Goal: Task Accomplishment & Management: Manage account settings

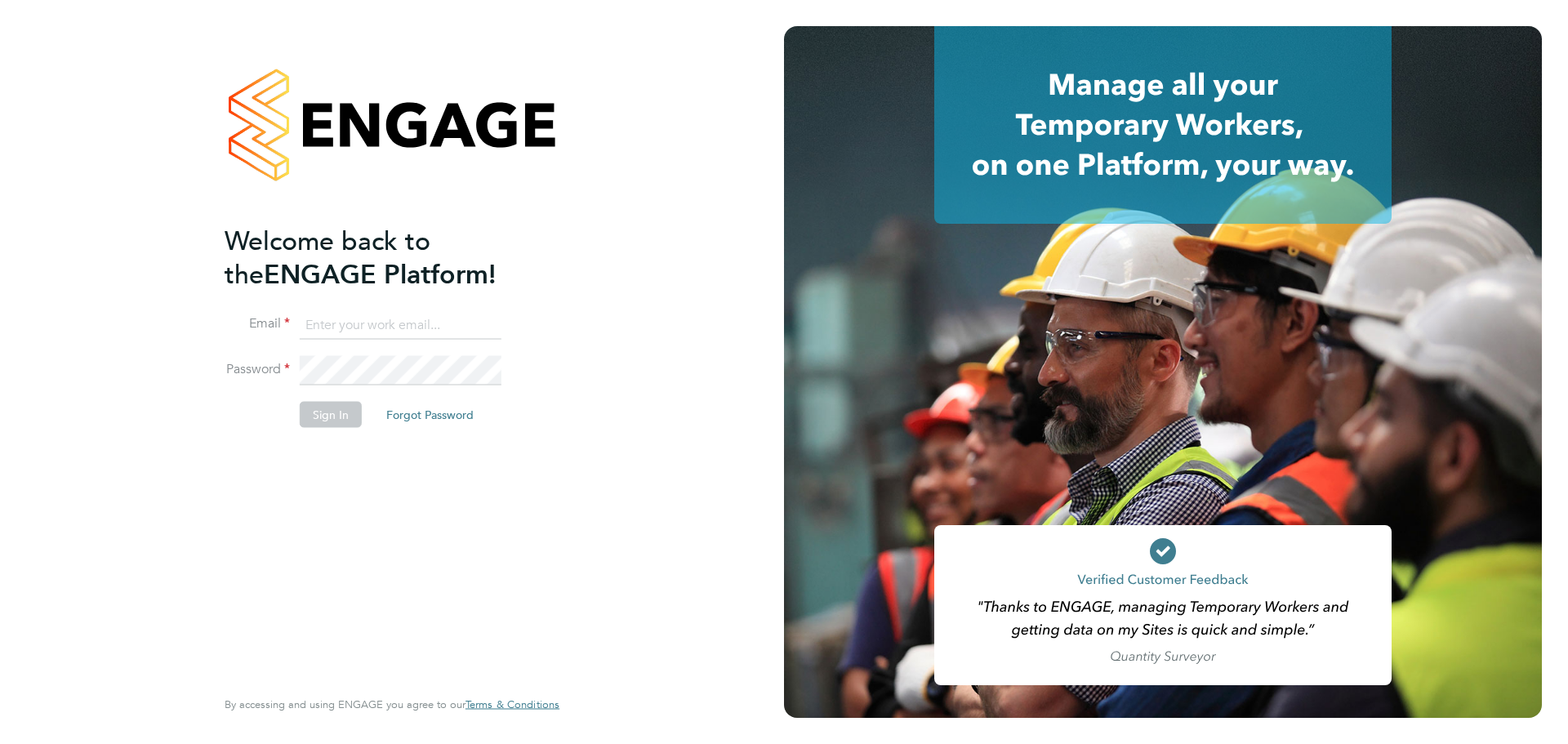
type input "james.williams@wates.co.uk"
click at [304, 542] on div "Welcome back to the ENGAGE Platform! Email james.williams@wates.co.uk Password …" at bounding box center [384, 453] width 318 height 460
click at [334, 407] on button "Sign In" at bounding box center [330, 415] width 62 height 26
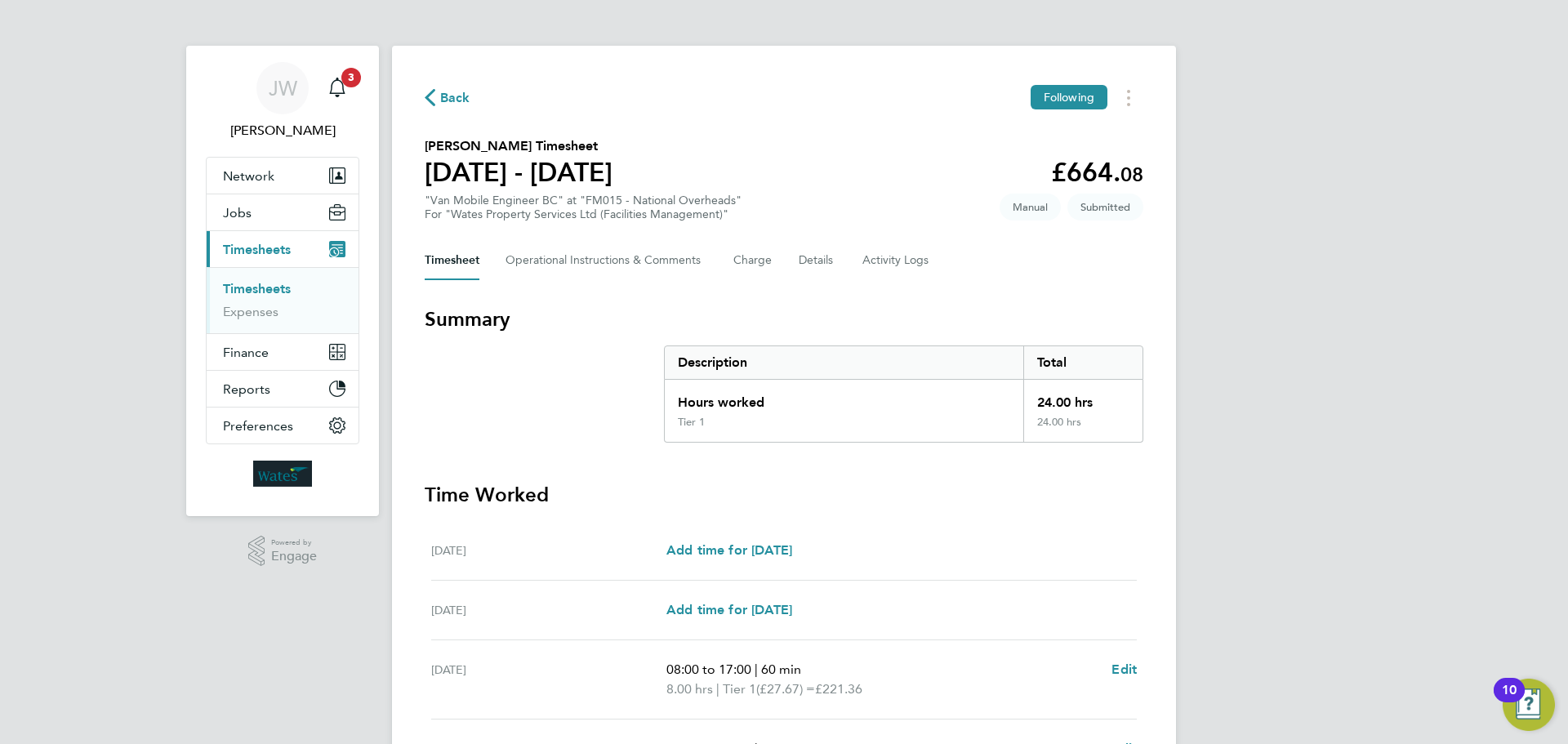
drag, startPoint x: 1176, startPoint y: 380, endPoint x: 1312, endPoint y: 268, distance: 176.2
click at [1312, 268] on div "[PERSON_NAME] [PERSON_NAME] Notifications 3 Applications: Network Sites Workers…" at bounding box center [784, 570] width 1568 height 1141
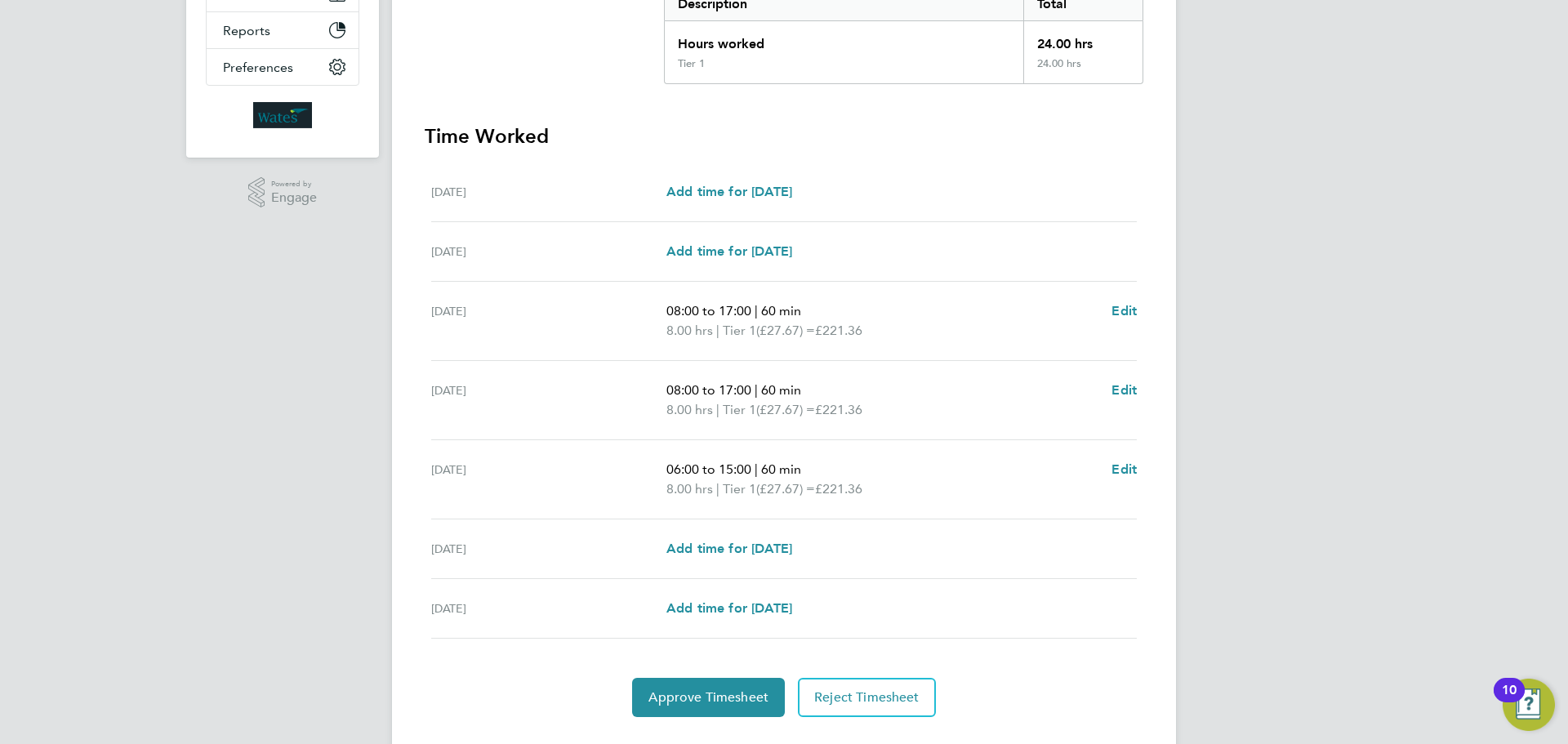
scroll to position [397, 0]
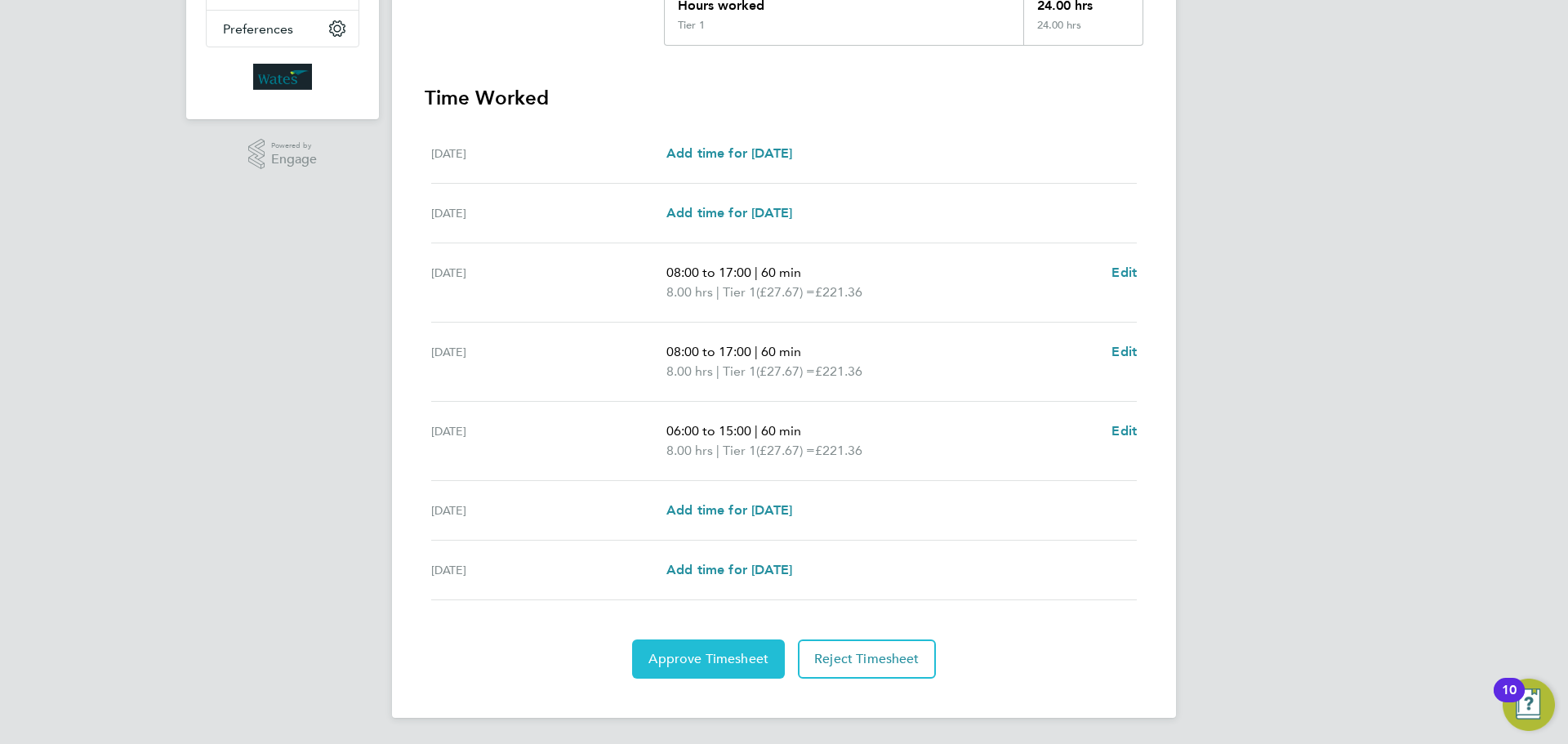
click at [711, 663] on span "Approve Timesheet" at bounding box center [709, 658] width 120 height 16
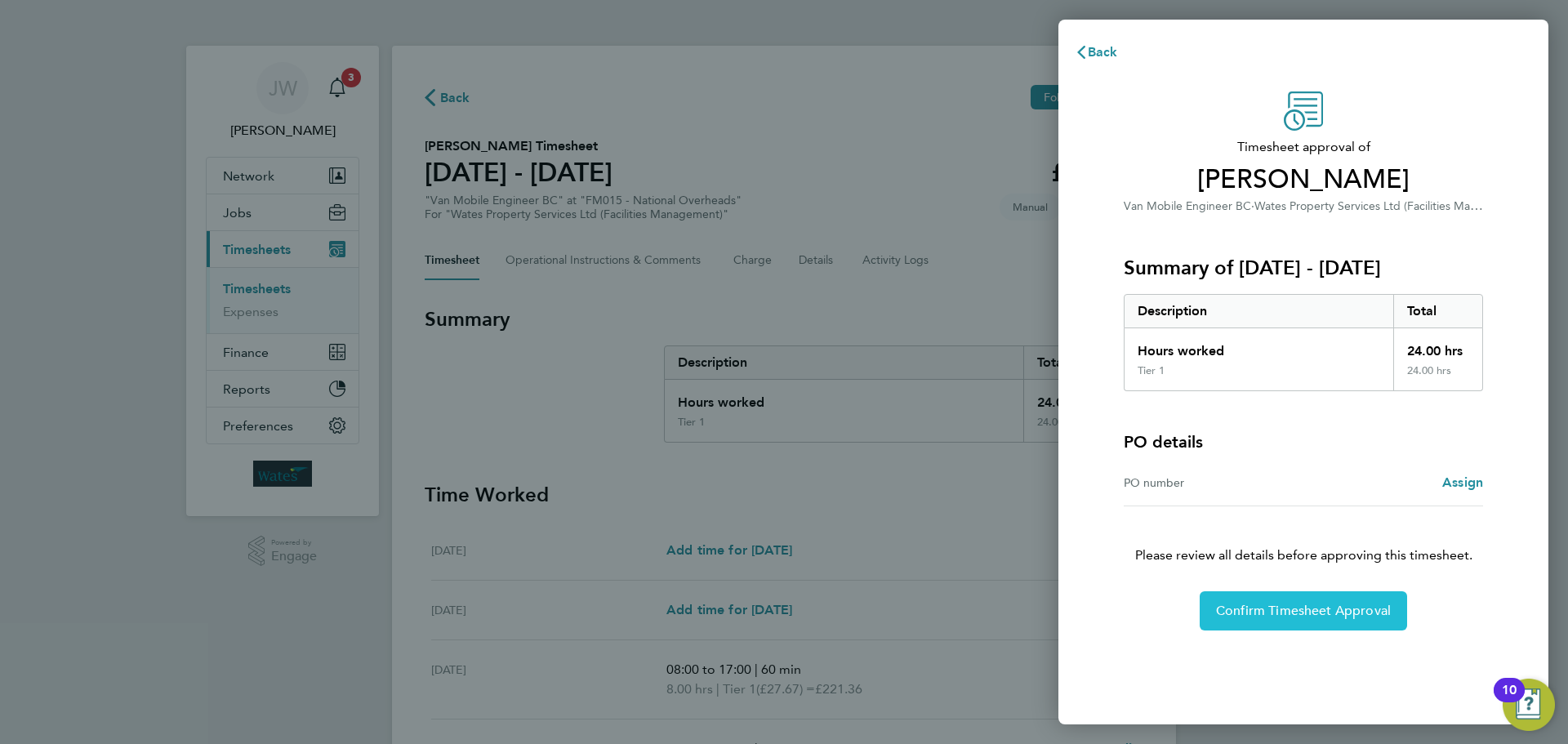
click at [1356, 605] on span "Confirm Timesheet Approval" at bounding box center [1303, 610] width 175 height 16
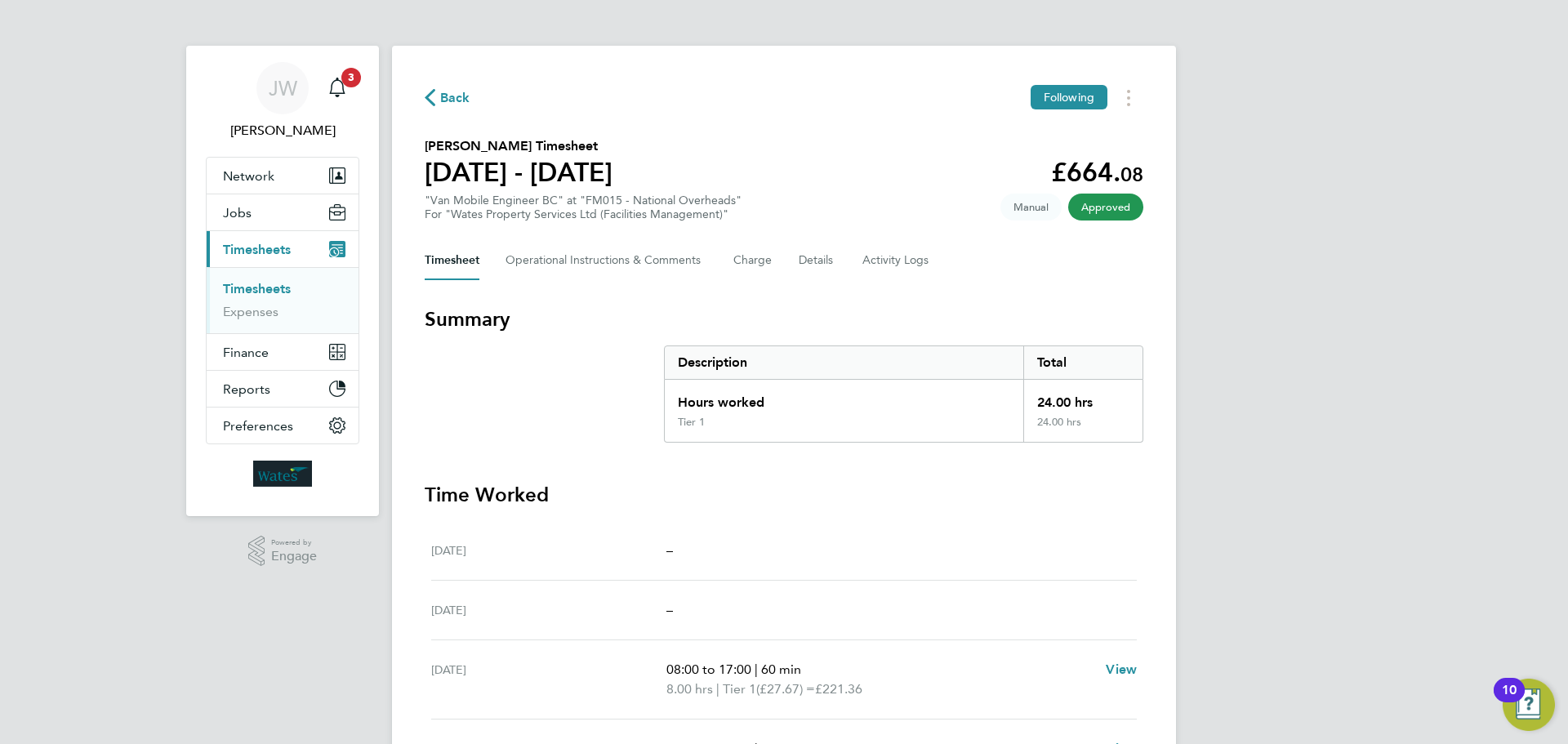
click at [279, 243] on span "Timesheets" at bounding box center [256, 249] width 67 height 16
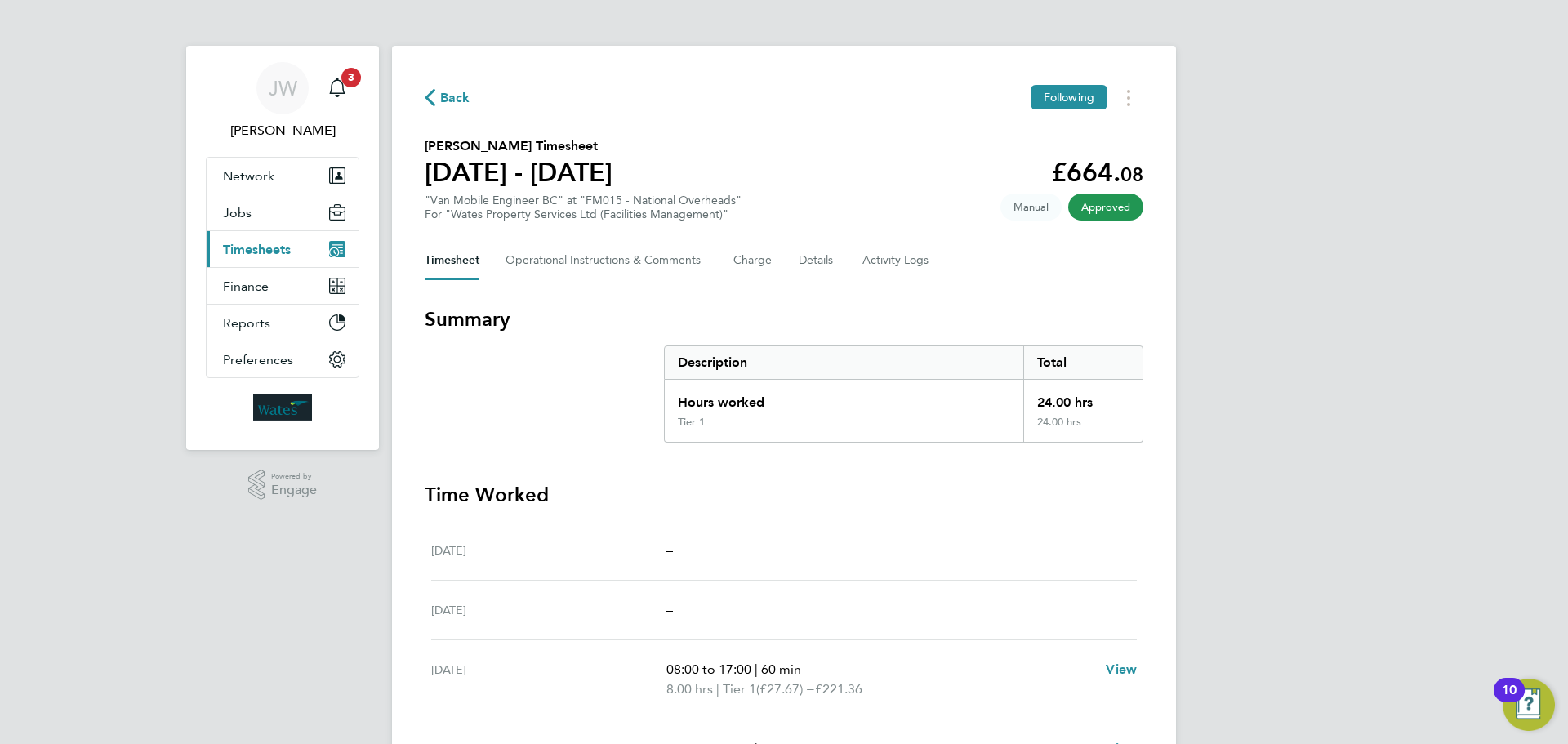
click at [279, 243] on span "Timesheets" at bounding box center [256, 249] width 67 height 16
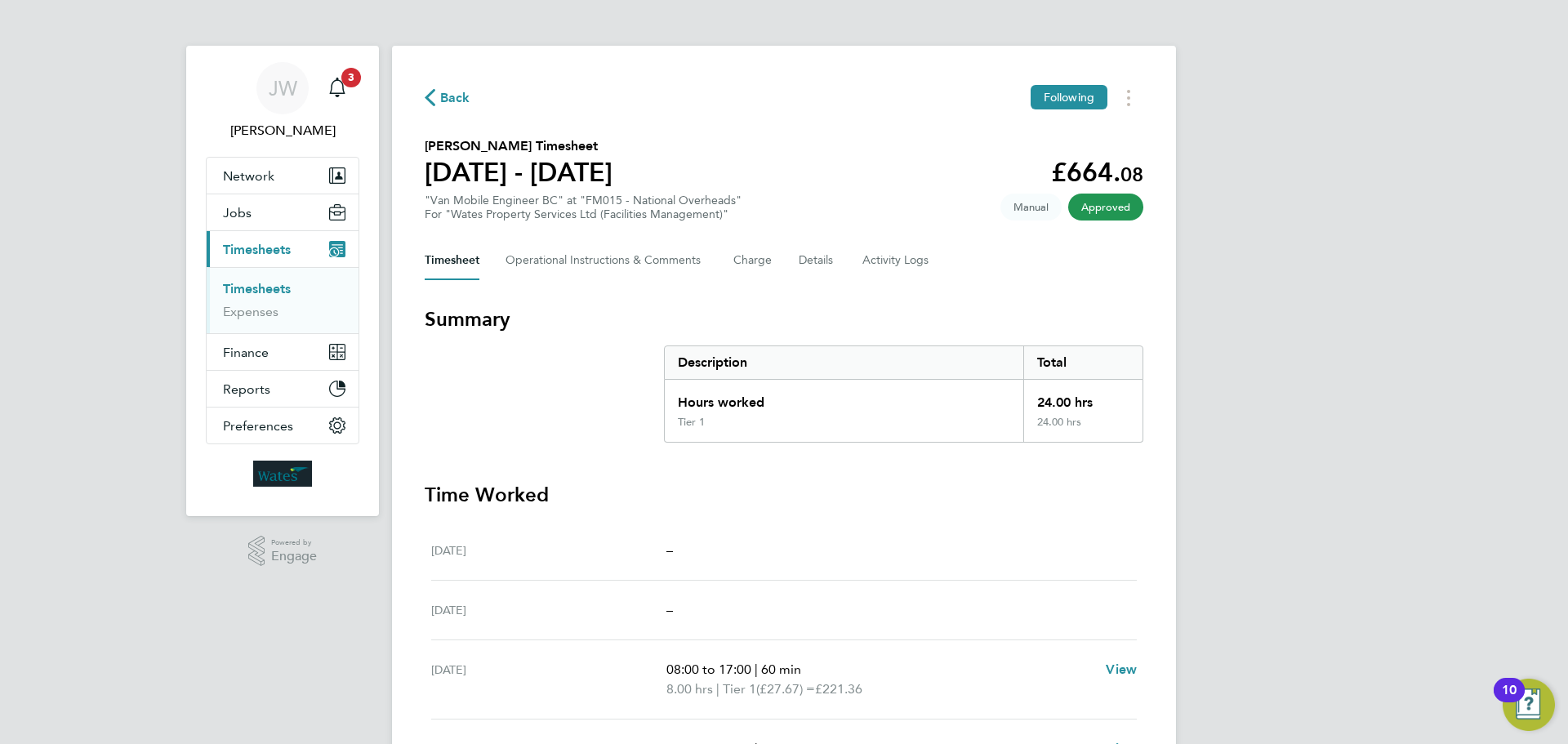
click at [253, 284] on link "Timesheets" at bounding box center [256, 288] width 67 height 16
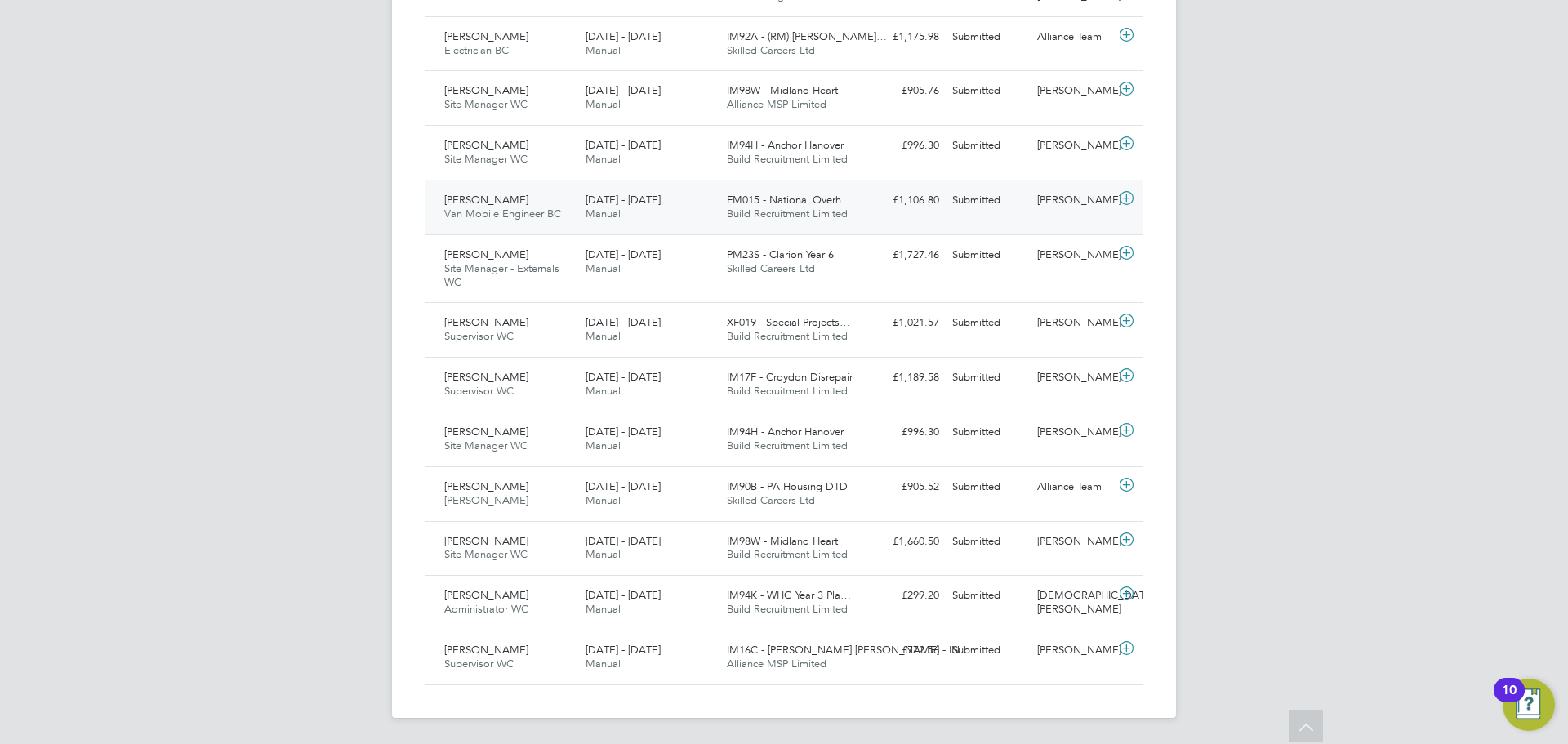
click at [1128, 194] on icon at bounding box center [1126, 198] width 21 height 13
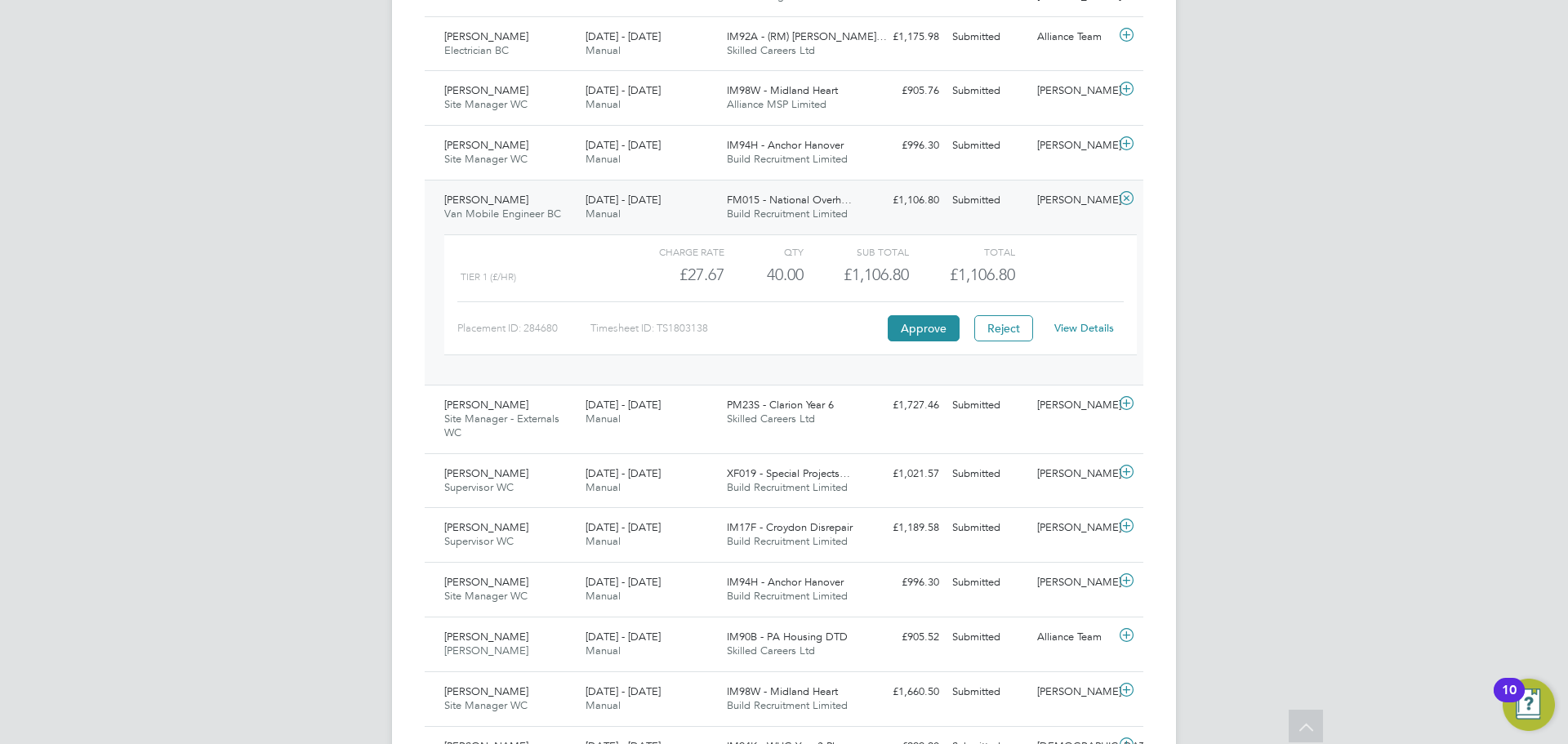
click at [1090, 322] on link "View Details" at bounding box center [1084, 328] width 60 height 14
click at [1095, 325] on link "View Details" at bounding box center [1084, 328] width 60 height 14
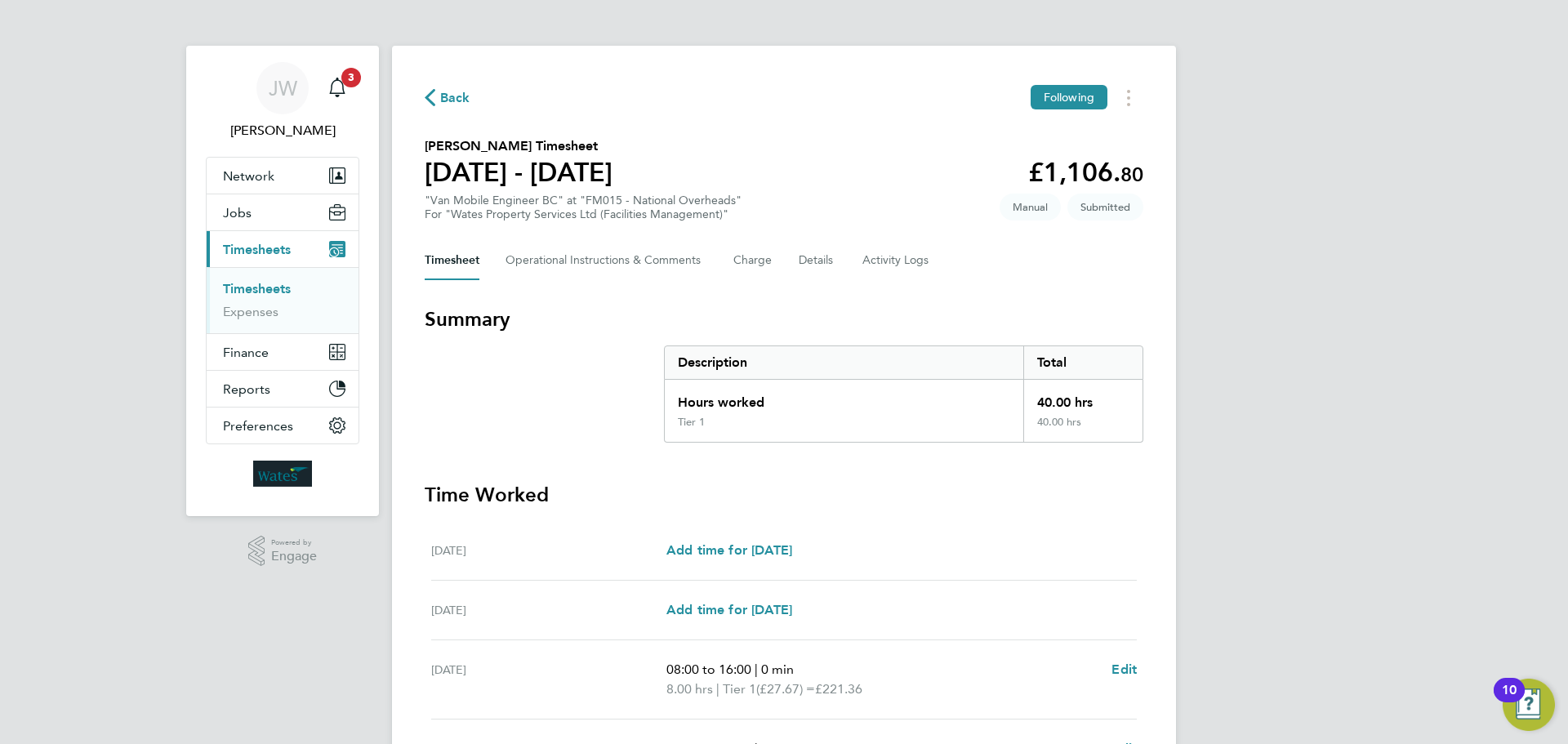
click at [1090, 322] on h3 "Summary" at bounding box center [784, 319] width 719 height 26
click at [1242, 511] on div "JW James Williams Notifications 3 Applications: Network Sites Workers Jobs Posi…" at bounding box center [784, 590] width 1568 height 1179
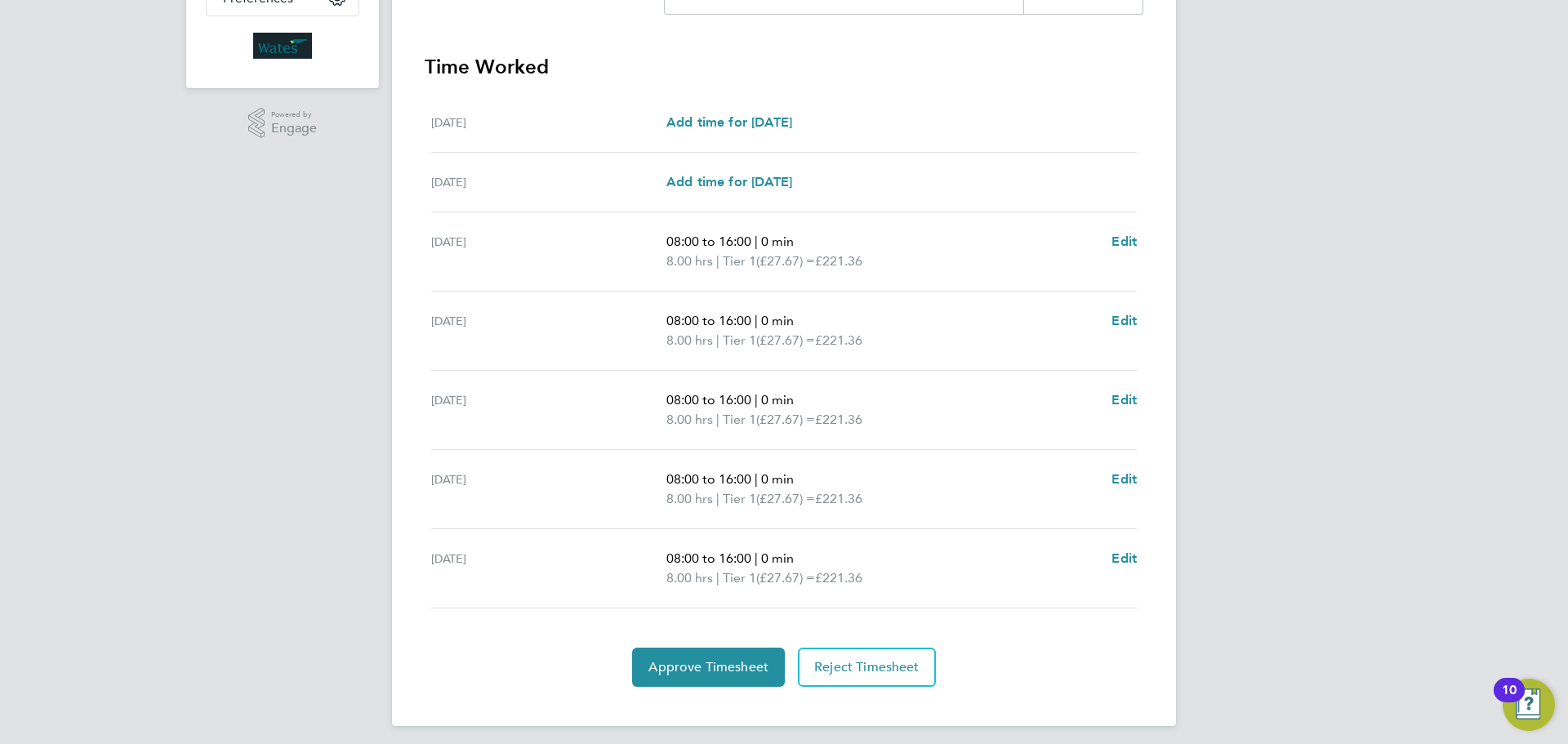
scroll to position [436, 0]
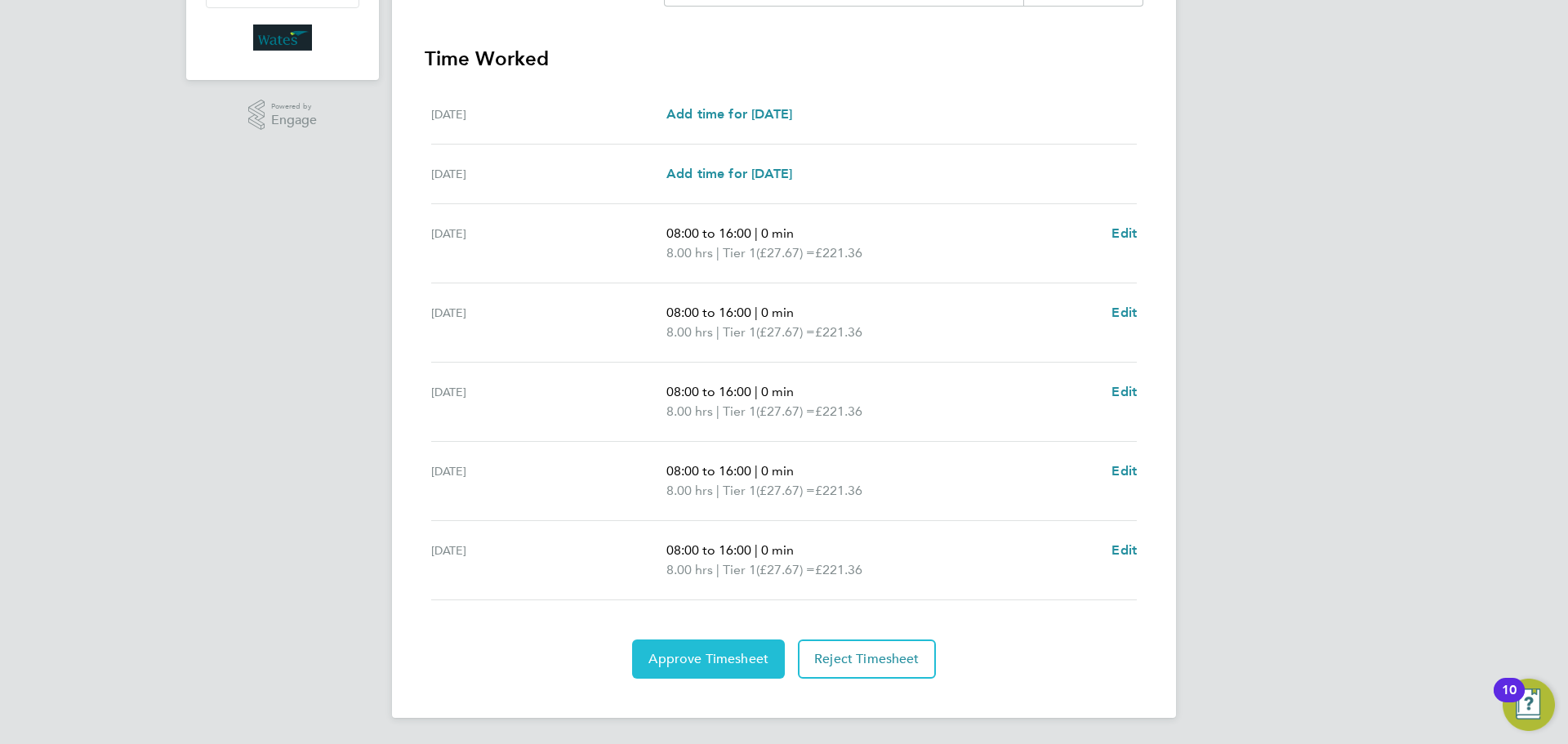
click at [740, 649] on button "Approve Timesheet" at bounding box center [708, 659] width 153 height 39
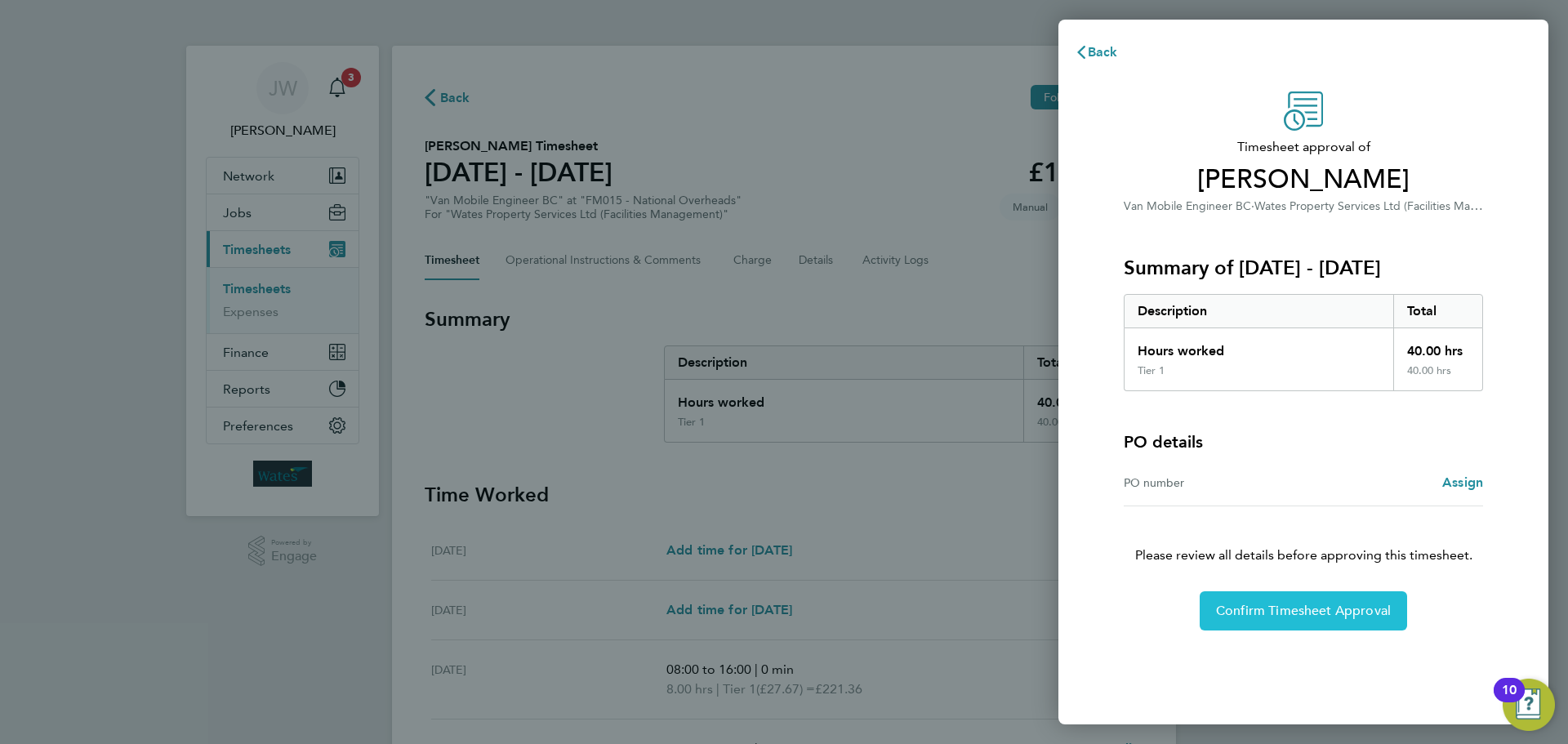
click at [1324, 595] on button "Confirm Timesheet Approval" at bounding box center [1303, 611] width 208 height 39
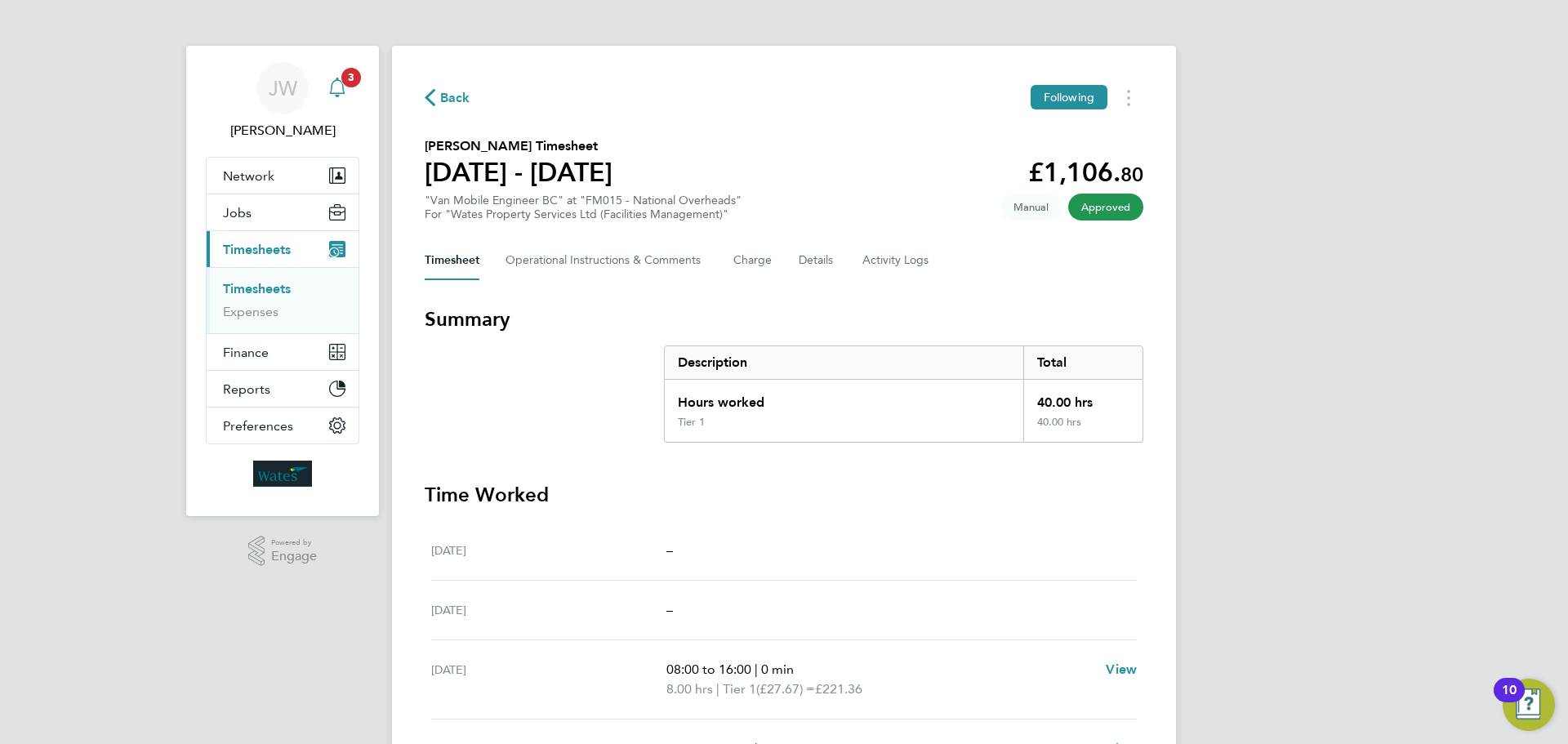
click at [355, 86] on app-alerts-badge "3" at bounding box center [351, 78] width 22 height 22
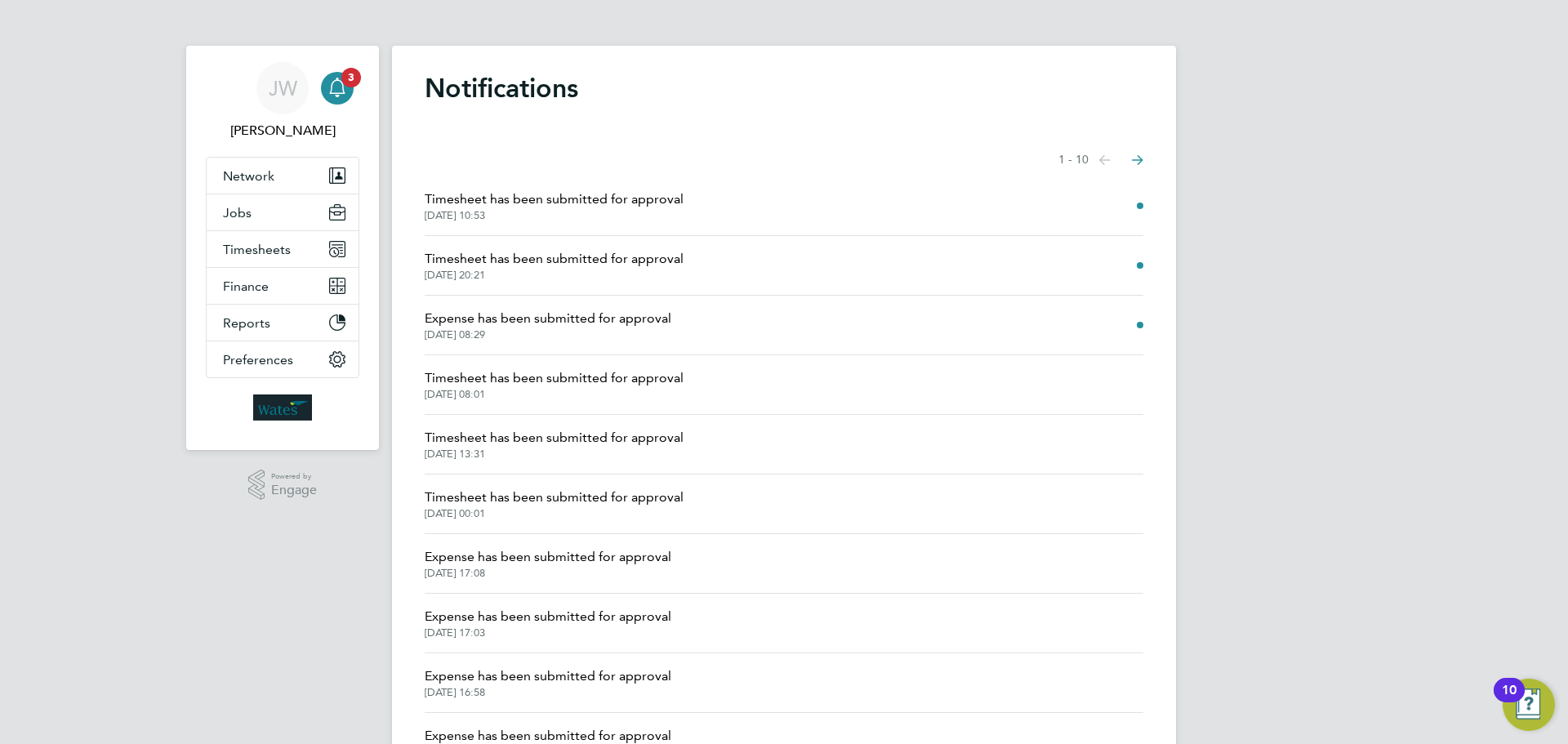
click at [863, 341] on li "Expense has been submitted for approval 19 Aug 2025, 08:29" at bounding box center [784, 326] width 719 height 60
click at [655, 315] on span "Expense has been submitted for approval" at bounding box center [548, 318] width 246 height 20
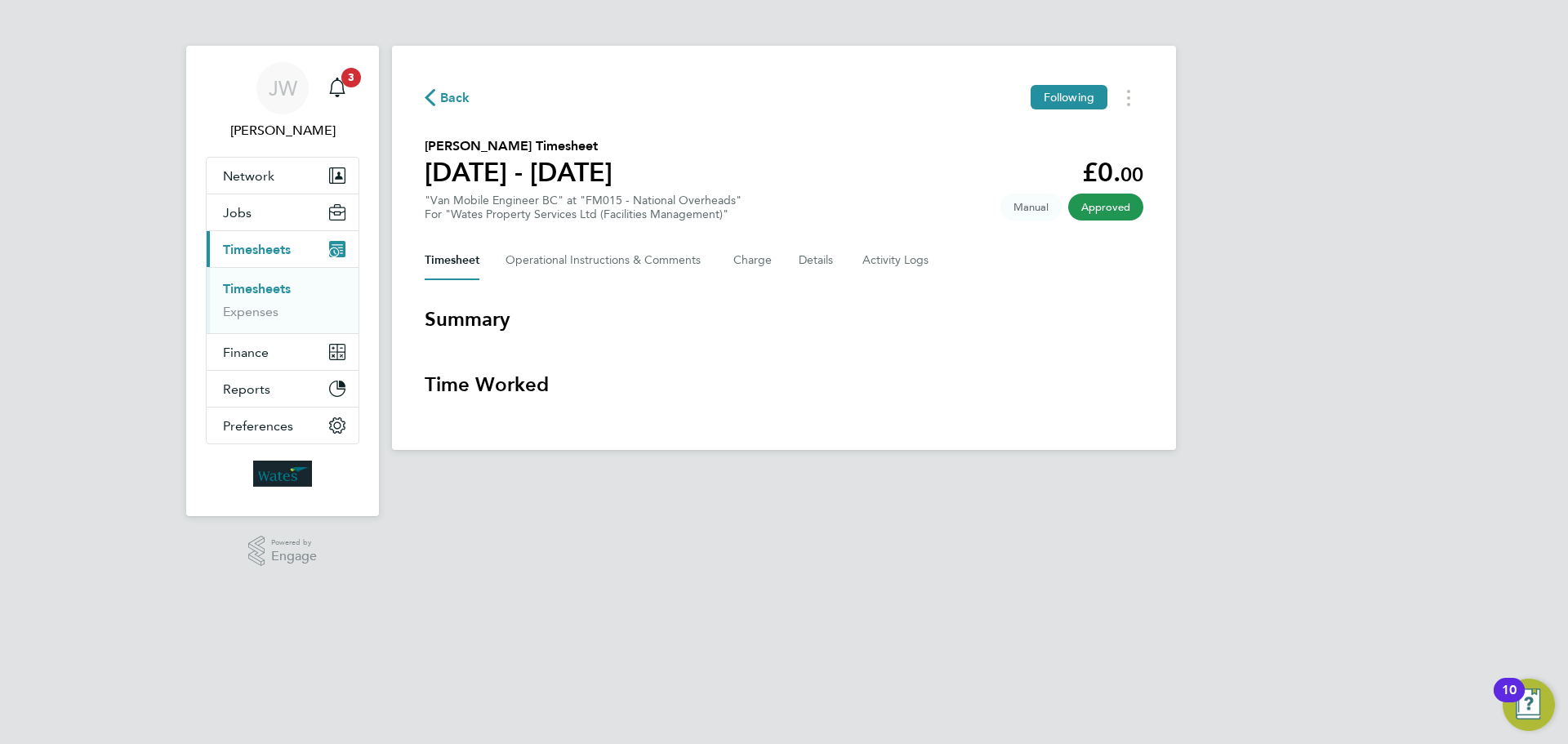
click at [455, 104] on span "Back" at bounding box center [455, 97] width 30 height 20
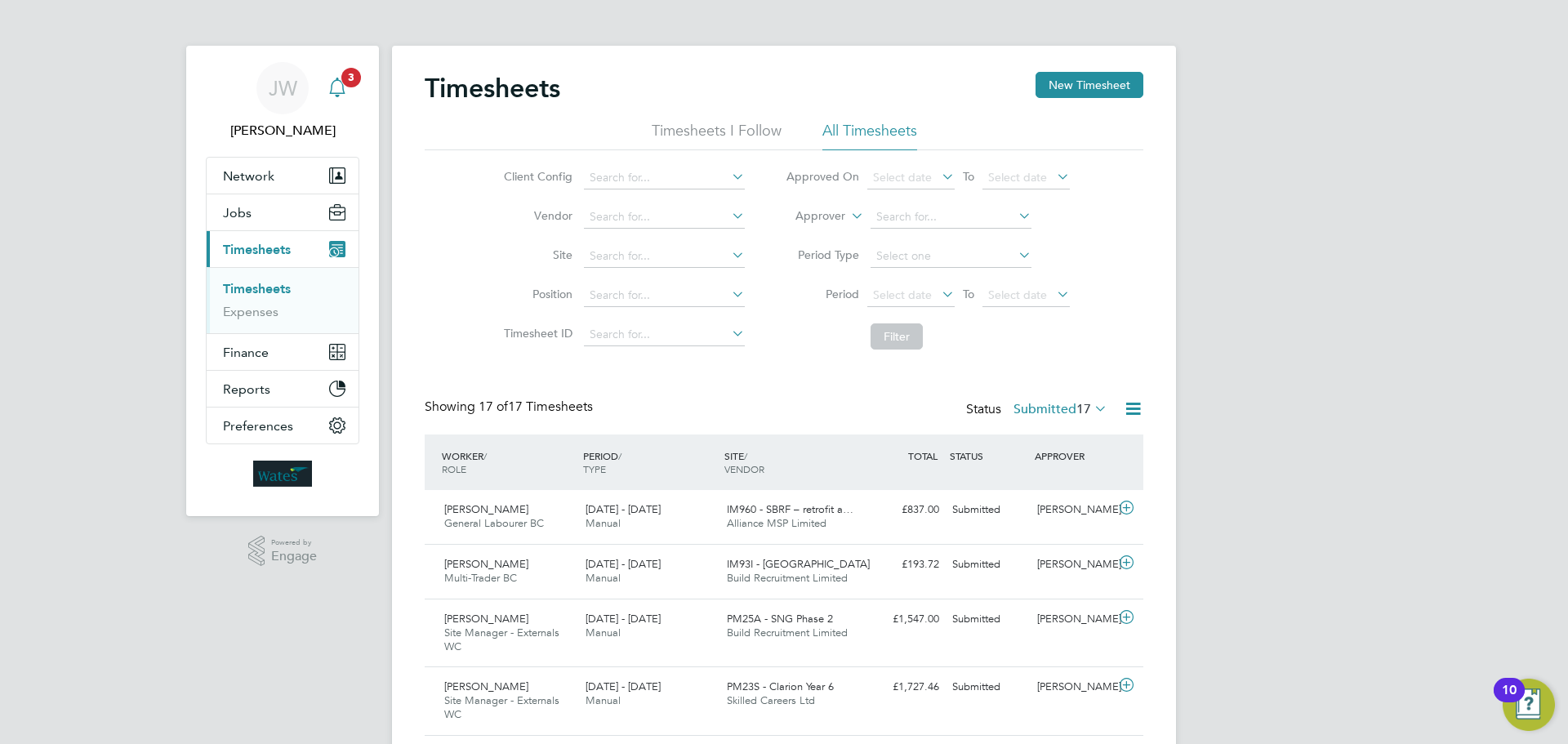
click at [351, 75] on span "3" at bounding box center [351, 77] width 20 height 20
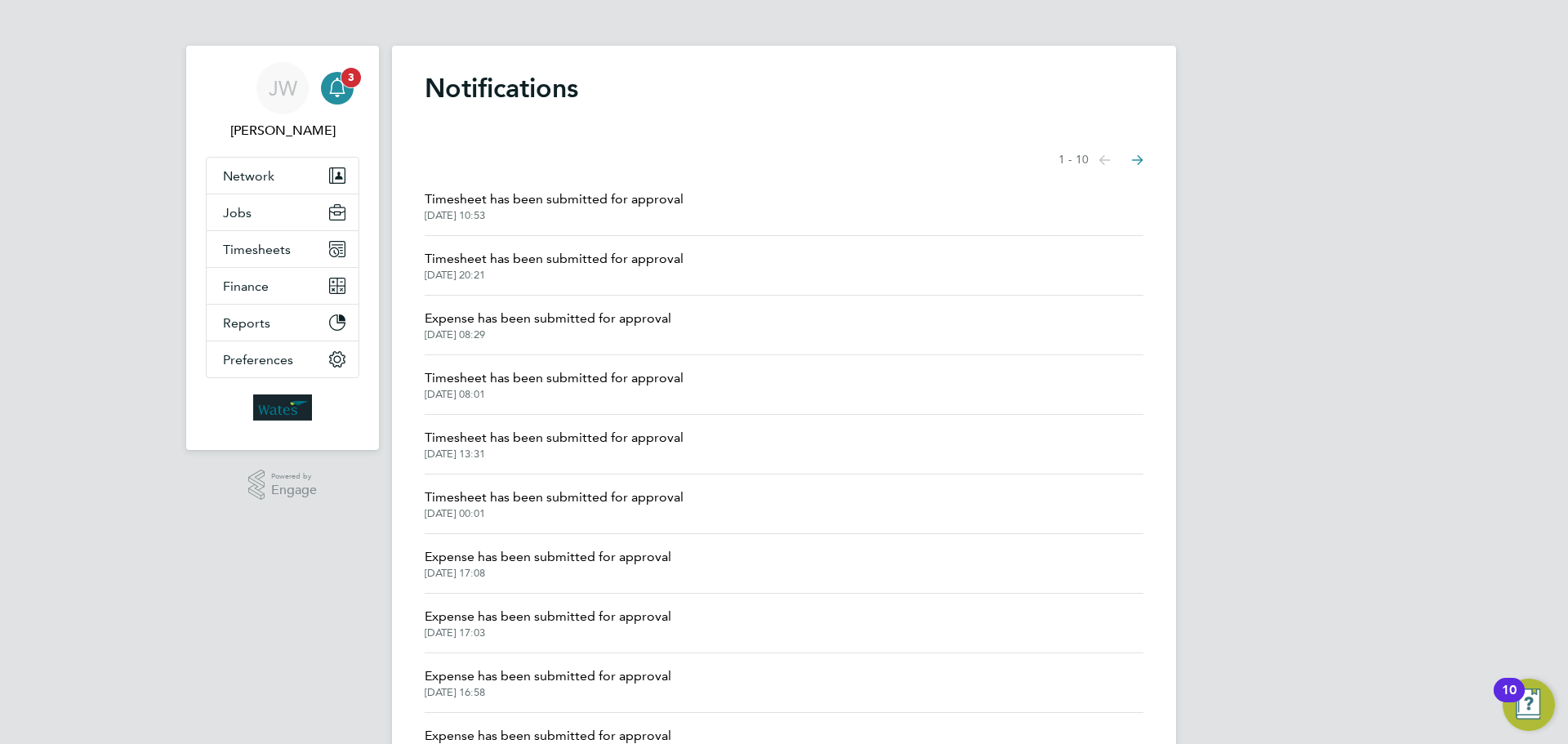
click at [325, 109] on link "Notifications 3" at bounding box center [337, 88] width 33 height 52
drag, startPoint x: 329, startPoint y: 95, endPoint x: 750, endPoint y: 28, distance: 426.3
click at [750, 28] on ng-component "Notifications Showing items 1 - 10 items Previous page Next page Timesheet has …" at bounding box center [784, 402] width 784 height 805
